Goal: Task Accomplishment & Management: Manage account settings

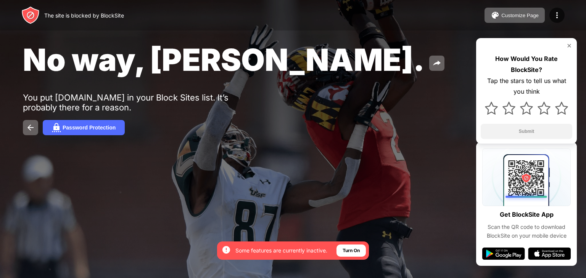
click at [354, 258] on div "By opting in, you ensure access to all the features and benefits that rely on t…" at bounding box center [293, 251] width 152 height 18
click at [359, 252] on div "Turn On" at bounding box center [350, 251] width 17 height 8
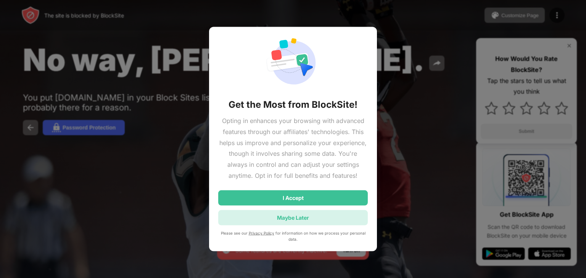
click at [343, 217] on div "Maybe Later" at bounding box center [292, 217] width 149 height 15
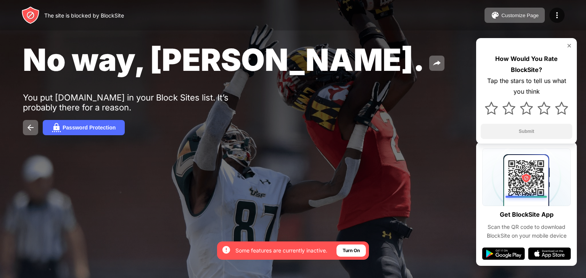
click at [577, 46] on div "No way, [PERSON_NAME]. You put [DOMAIN_NAME] in your Block Sites list. It’s pro…" at bounding box center [293, 88] width 586 height 177
click at [574, 43] on div "How Would You Rate BlockSite? Tap the stars to tell us what you think Submit" at bounding box center [526, 91] width 101 height 106
click at [567, 47] on img at bounding box center [569, 46] width 6 height 6
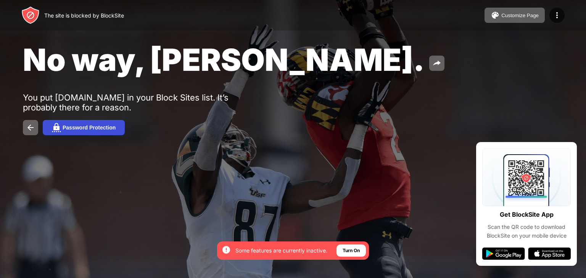
click at [60, 129] on img at bounding box center [56, 127] width 9 height 9
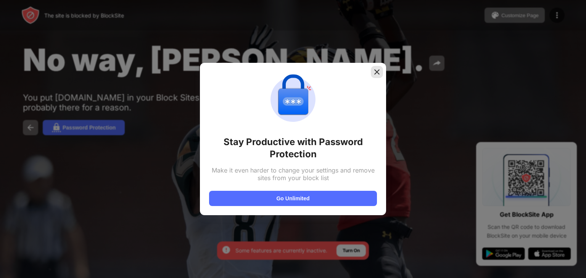
click at [377, 74] on img at bounding box center [377, 72] width 8 height 8
